Goal: Task Accomplishment & Management: Manage account settings

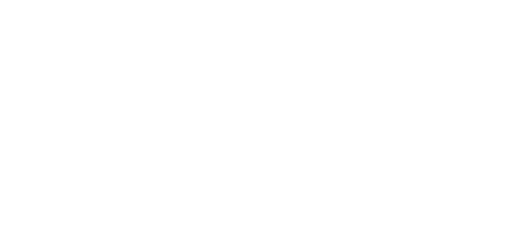
click at [473, 48] on body at bounding box center [260, 120] width 520 height 241
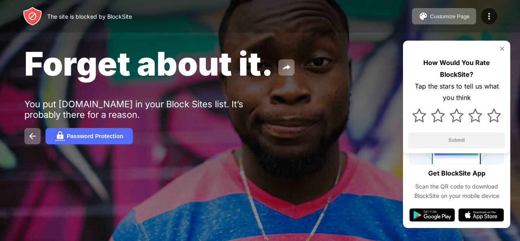
drag, startPoint x: 505, startPoint y: 42, endPoint x: 497, endPoint y: 56, distance: 16.5
click at [497, 56] on div "How Would You Rate BlockSite? Tap the stars to tell us what you think Submit" at bounding box center [456, 97] width 107 height 113
drag, startPoint x: 497, startPoint y: 56, endPoint x: 503, endPoint y: 49, distance: 9.8
click at [503, 49] on div "How Would You Rate BlockSite? Tap the stars to tell us what you think Submit" at bounding box center [456, 97] width 107 height 113
click at [503, 49] on img at bounding box center [502, 49] width 7 height 7
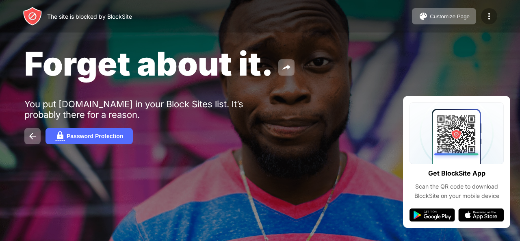
click at [493, 17] on img at bounding box center [489, 16] width 10 height 10
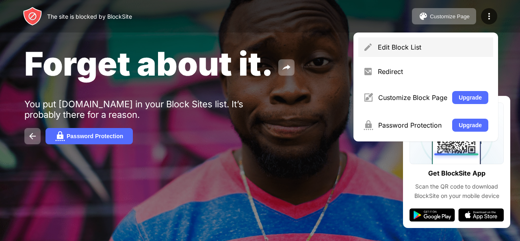
click at [424, 52] on div "Edit Block List" at bounding box center [425, 47] width 135 height 20
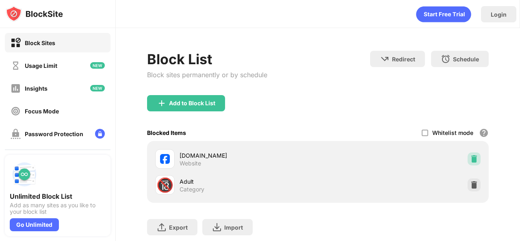
click at [468, 155] on div at bounding box center [474, 158] width 13 height 13
